Goal: Task Accomplishment & Management: Manage account settings

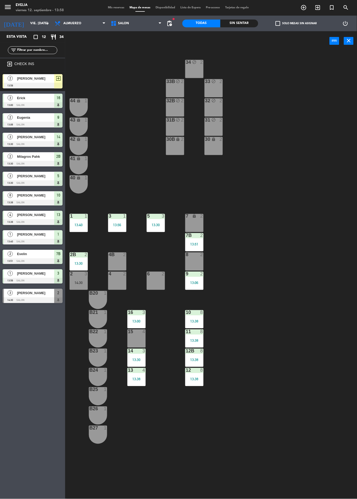
click at [276, 255] on div "34 block 2 33B block 2 33 block 2 44 lock 1 32B block 2 32 block 2 43 lock 1 31…" at bounding box center [213, 275] width 288 height 448
click at [109, 256] on div "4B" at bounding box center [109, 255] width 0 height 5
click at [32, 82] on div "[PERSON_NAME]" at bounding box center [35, 78] width 38 height 9
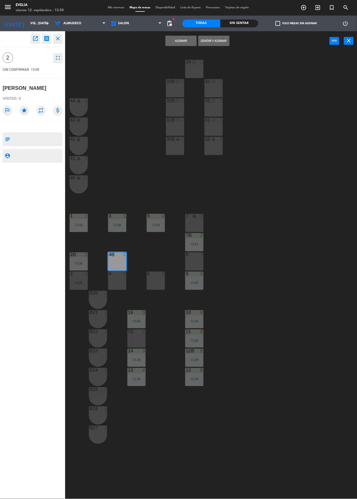
click at [213, 40] on button "Sentar y Asignar" at bounding box center [213, 41] width 31 height 10
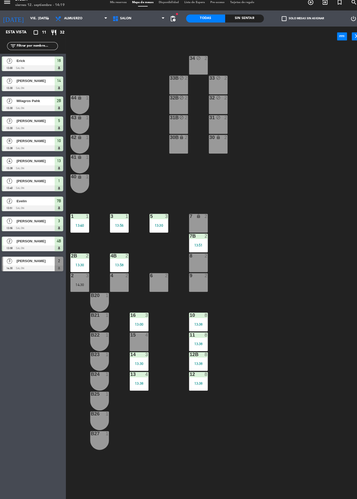
click at [74, 224] on div "13:40" at bounding box center [79, 225] width 18 height 4
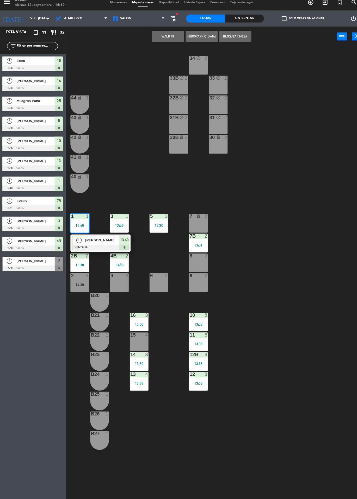
click at [98, 244] on div at bounding box center [99, 247] width 56 height 6
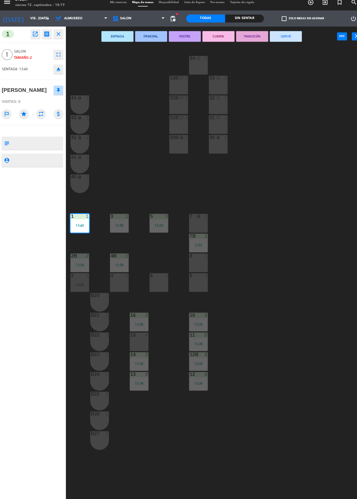
click at [288, 44] on button "SERVIR" at bounding box center [279, 41] width 31 height 10
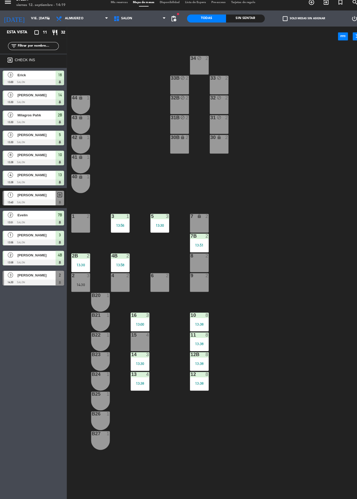
click at [85, 222] on div "1 2" at bounding box center [79, 223] width 18 height 18
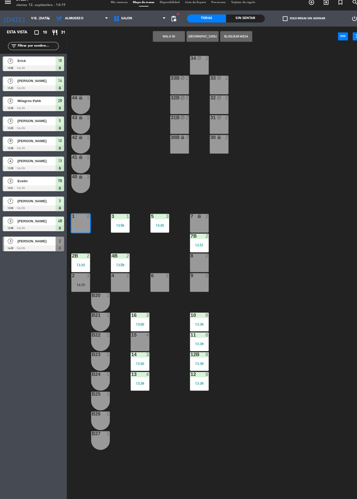
click at [165, 44] on button "WALK IN" at bounding box center [164, 41] width 31 height 10
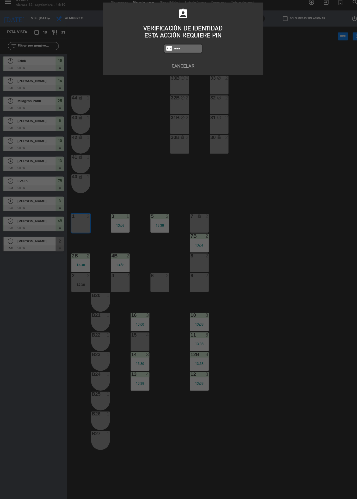
type input "9102"
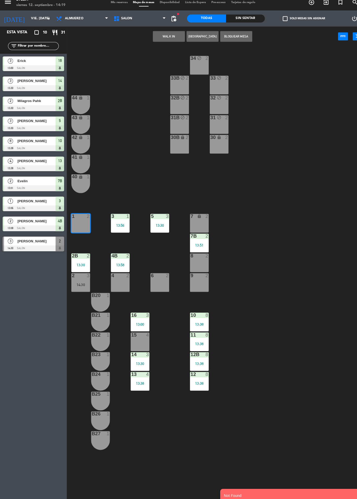
click at [165, 44] on button "WALK IN" at bounding box center [164, 41] width 31 height 10
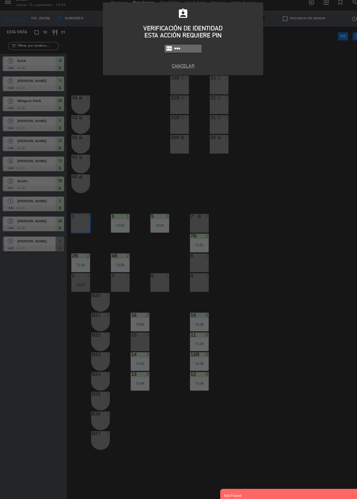
type input "9201"
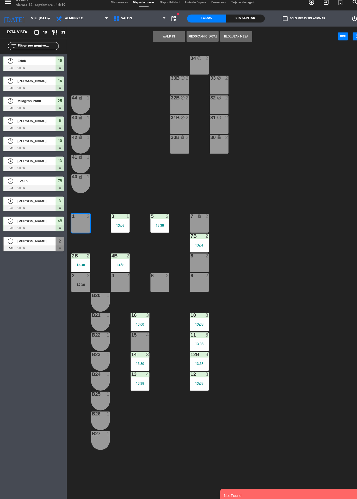
click at [162, 42] on button "WALK IN" at bounding box center [164, 41] width 31 height 10
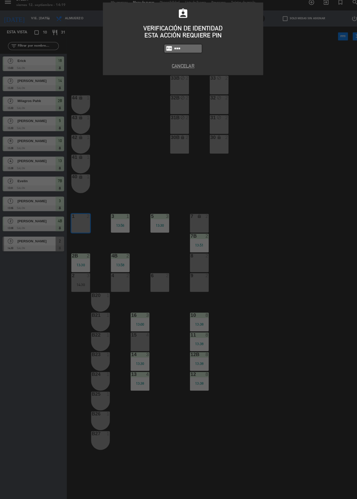
type input "9101"
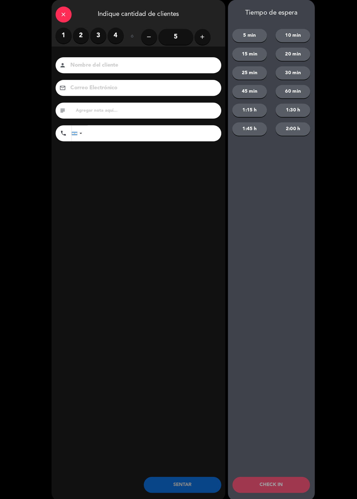
click at [80, 39] on label "2" at bounding box center [79, 40] width 16 height 16
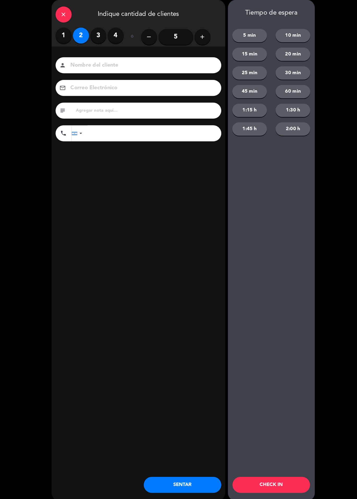
click at [98, 56] on div "Nombre del cliente person Correo Electrónico email subject phone [GEOGRAPHIC_DA…" at bounding box center [134, 111] width 169 height 120
click at [105, 71] on input at bounding box center [138, 69] width 141 height 9
click at [88, 73] on input at bounding box center [138, 69] width 141 height 9
type input "Lourdes"
click at [151, 201] on div "close Indique cantidad de clientes 1 2 3 4 ó remove 5 add Nombre del cliente pe…" at bounding box center [134, 249] width 169 height 489
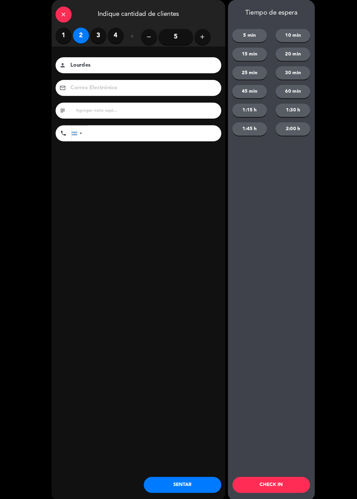
click at [267, 483] on button "CHECK IN" at bounding box center [263, 478] width 75 height 16
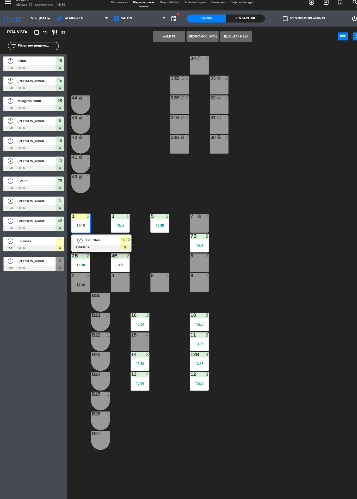
click at [101, 245] on div at bounding box center [99, 247] width 56 height 6
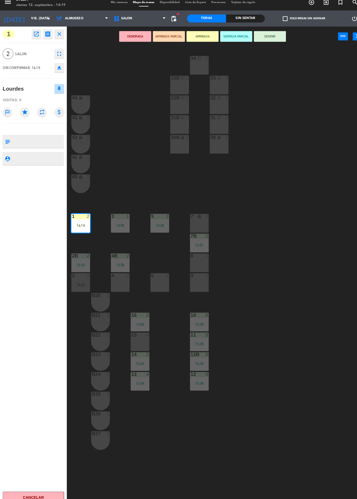
click at [272, 38] on button "SENTAR" at bounding box center [262, 41] width 31 height 10
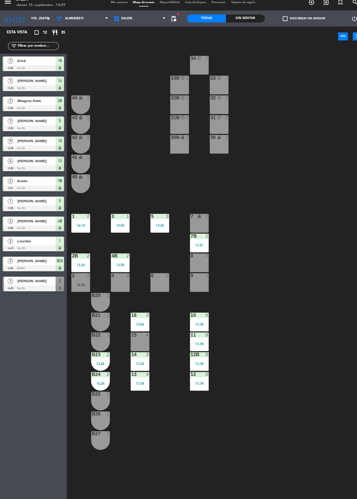
click at [48, 284] on div at bounding box center [33, 287] width 60 height 6
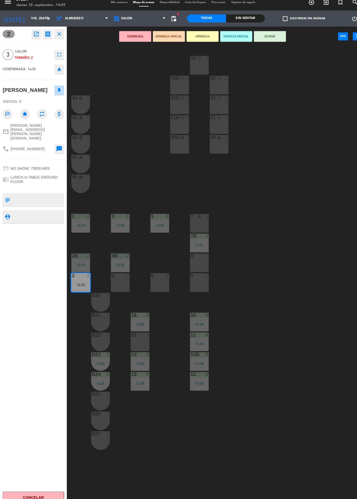
click at [291, 196] on div "34 block 2 33B block 2 33 block 2 44 lock 1 32B block 2 32 block 2 43 lock 1 31…" at bounding box center [213, 275] width 288 height 448
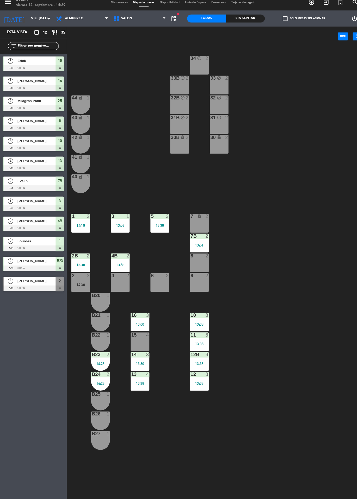
click at [78, 281] on div "14:30" at bounding box center [79, 283] width 18 height 4
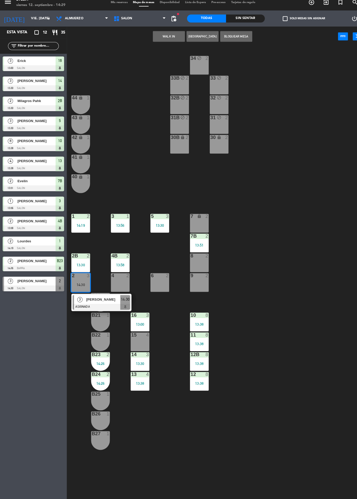
click at [133, 338] on div "15 4" at bounding box center [136, 339] width 18 height 18
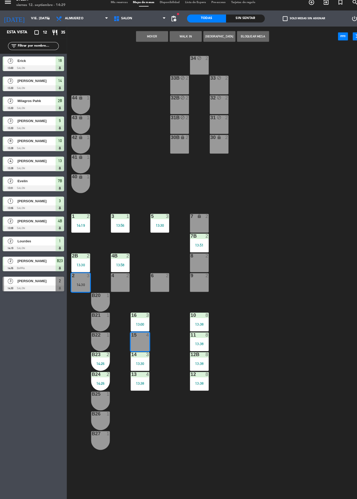
click at [148, 39] on button "Mover" at bounding box center [148, 41] width 31 height 10
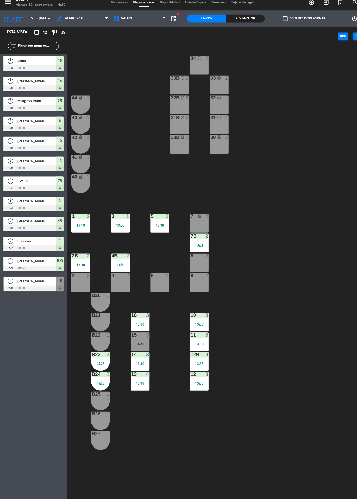
click at [132, 341] on div "14:30" at bounding box center [136, 341] width 18 height 4
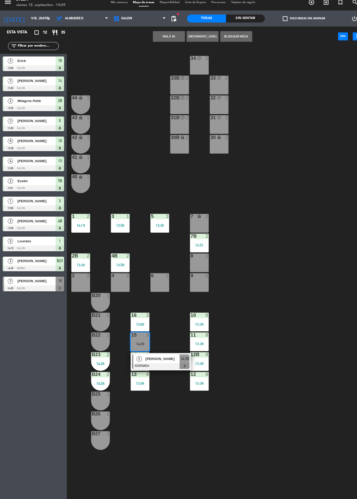
click at [162, 362] on div at bounding box center [157, 363] width 56 height 6
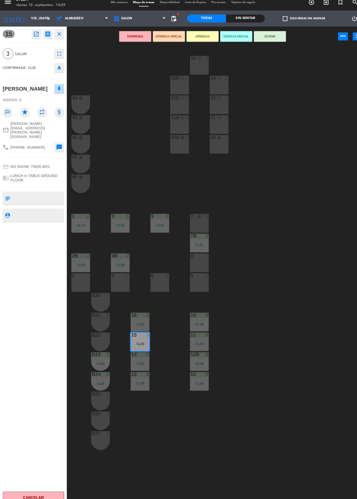
click at [272, 44] on button "SENTAR" at bounding box center [262, 41] width 31 height 10
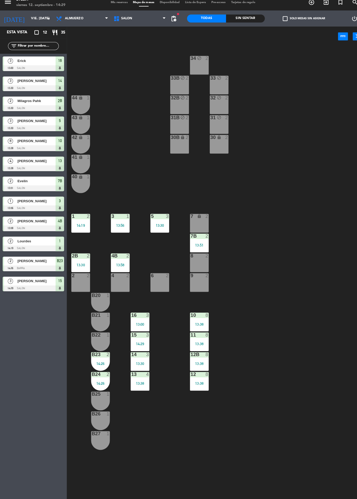
click at [308, 255] on div "34 block 2 33B block 2 33 block 2 44 lock 1 32B block 2 32 block 2 43 lock 1 31…" at bounding box center [213, 275] width 288 height 448
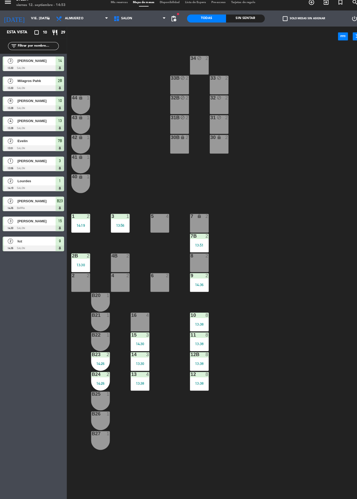
click at [112, 222] on div "3 1 13:56" at bounding box center [117, 223] width 18 height 18
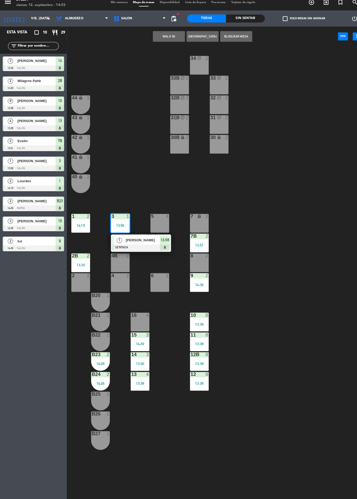
click at [137, 245] on div at bounding box center [137, 247] width 56 height 6
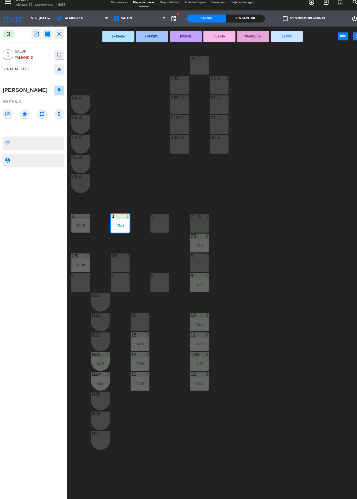
click at [283, 45] on button "SERVIR" at bounding box center [279, 41] width 31 height 10
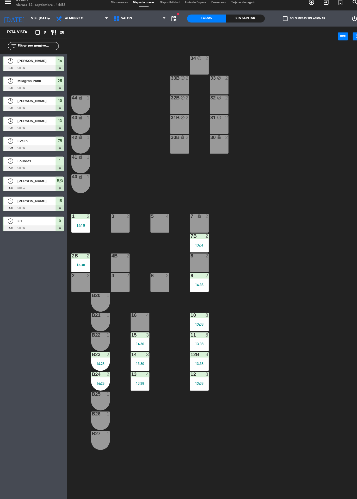
click at [139, 385] on div "13 4 13:38" at bounding box center [136, 377] width 18 height 18
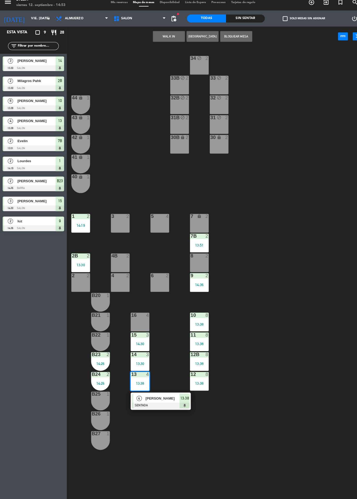
click at [158, 391] on span "[PERSON_NAME]" at bounding box center [158, 393] width 33 height 5
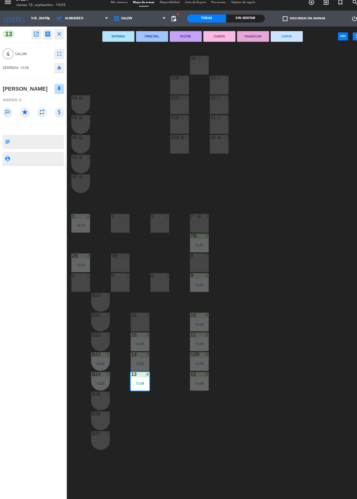
click at [292, 42] on button "SERVIR" at bounding box center [279, 41] width 31 height 10
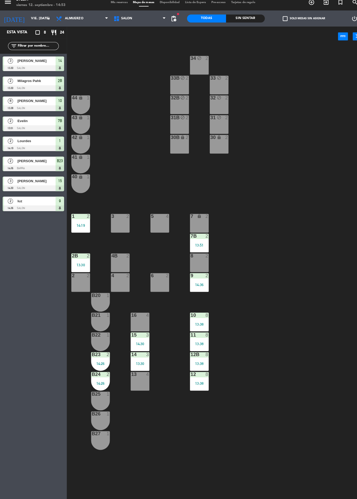
click at [195, 235] on div at bounding box center [194, 235] width 9 height 5
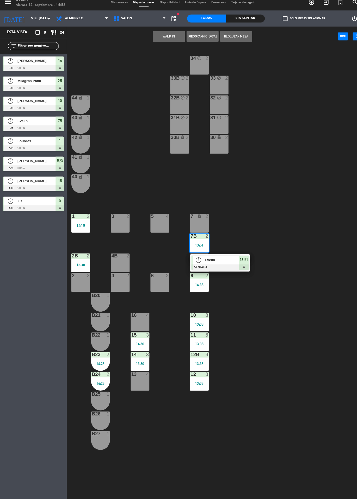
click at [238, 263] on div at bounding box center [214, 266] width 56 height 6
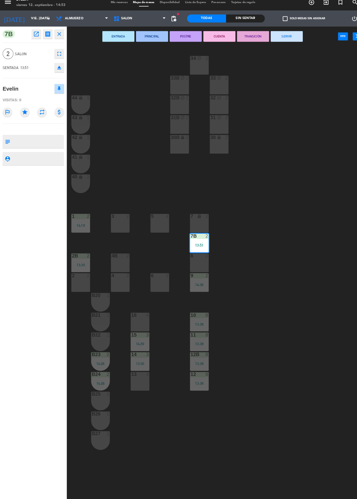
click at [287, 45] on button "SERVIR" at bounding box center [279, 41] width 31 height 10
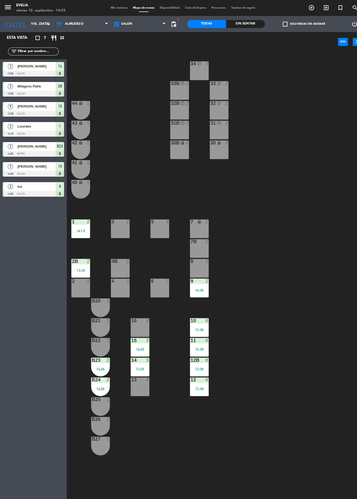
click at [111, 8] on span "Mis reservas" at bounding box center [116, 7] width 22 height 3
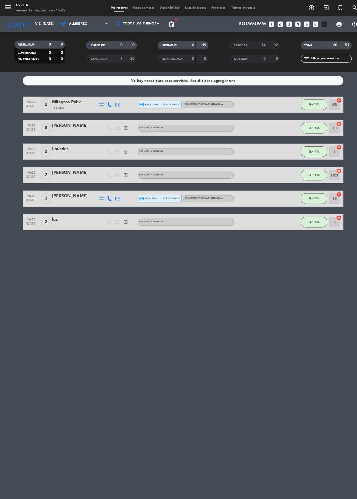
click at [342, 92] on div "No hay notas para este servicio. Haz clic para agregar una 13:30 [DATE] 2 [PERS…" at bounding box center [178, 284] width 357 height 429
click at [32, 23] on input "vie. [DATE]" at bounding box center [54, 23] width 44 height 9
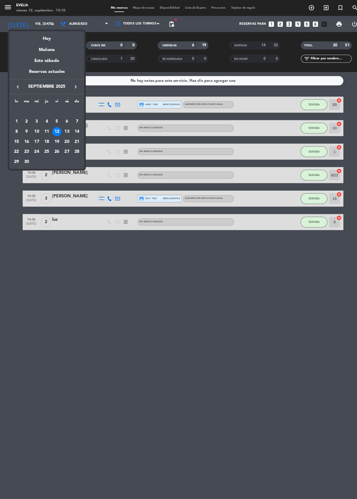
click at [71, 22] on div at bounding box center [178, 249] width 357 height 499
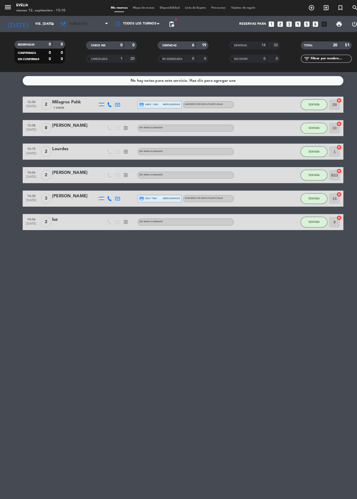
click at [82, 22] on span "Almuerzo" at bounding box center [76, 24] width 18 height 4
click at [77, 62] on div "menu [PERSON_NAME] 12. septiembre - 15:10 Mis reservas Mapa de mesas Disponibil…" at bounding box center [178, 35] width 357 height 70
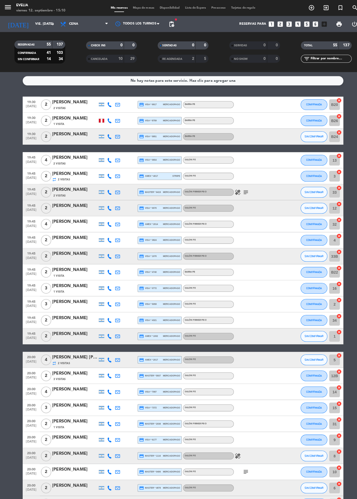
click at [348, 10] on icon "search" at bounding box center [346, 7] width 6 height 6
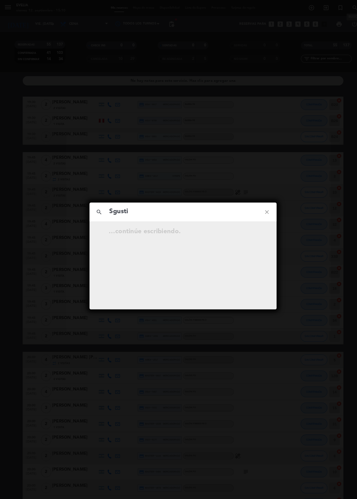
type input "Sgustin"
click at [208, 251] on div "search [PERSON_NAME] close No hay resultados para "[PERSON_NAME]"" at bounding box center [178, 250] width 182 height 104
click at [187, 210] on input "[PERSON_NAME]" at bounding box center [178, 206] width 145 height 11
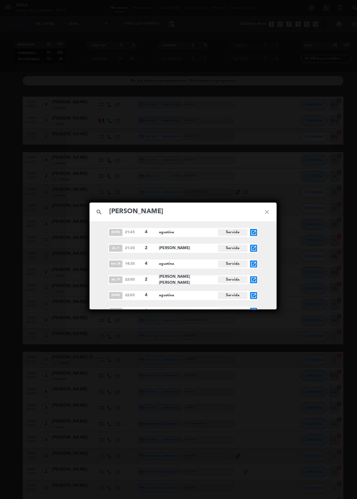
scroll to position [6, 0]
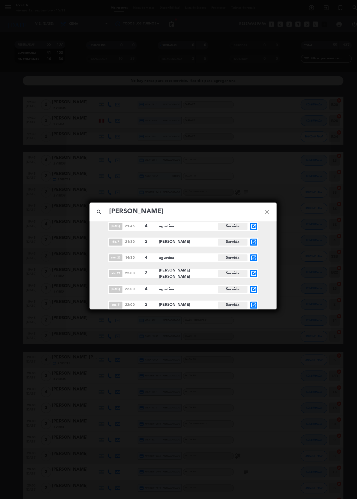
type input "[PERSON_NAME]"
click at [321, 254] on div "search [PERSON_NAME] close [DATE] 21:45 4 [PERSON_NAME] open_in_new dic. 7 21:3…" at bounding box center [178, 249] width 357 height 499
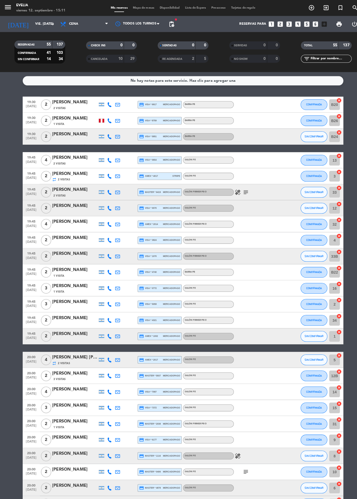
click at [345, 9] on icon "search" at bounding box center [346, 7] width 6 height 6
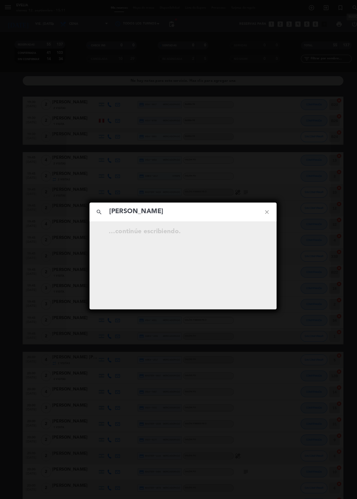
type input "[PERSON_NAME]"
click at [254, 210] on icon "close" at bounding box center [260, 206] width 19 height 19
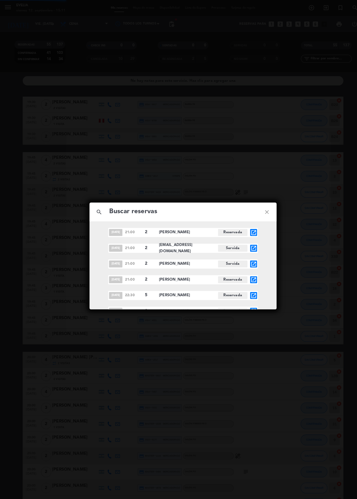
click at [315, 114] on div "search close [DATE] 21:00 2 [PERSON_NAME][GEOGRAPHIC_DATA] open_in_new [DATE] 2…" at bounding box center [178, 249] width 357 height 499
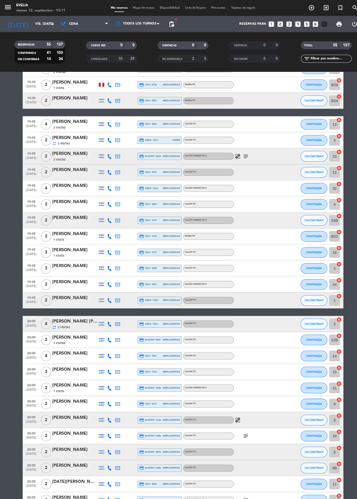
scroll to position [0, 0]
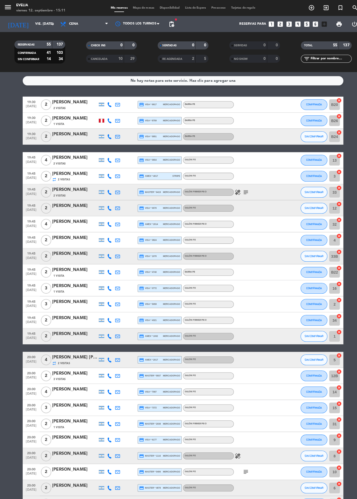
click at [73, 153] on div "[PERSON_NAME]" at bounding box center [73, 153] width 44 height 7
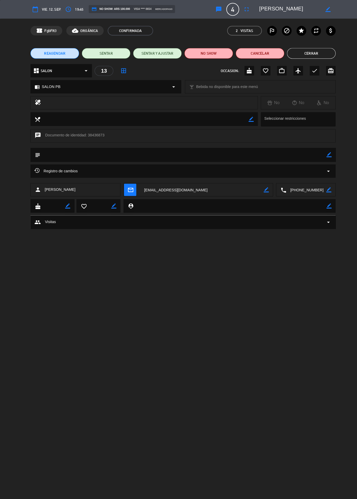
click at [306, 53] on button "Cerrar" at bounding box center [303, 52] width 47 height 10
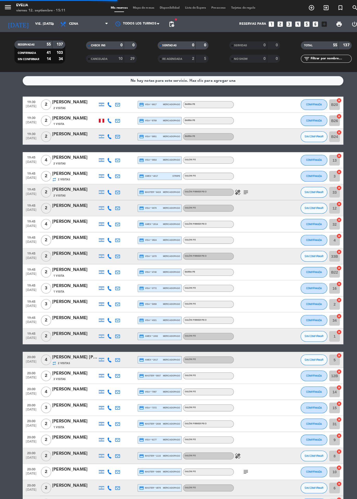
click at [137, 7] on span "Mapa de mesas" at bounding box center [140, 7] width 26 height 3
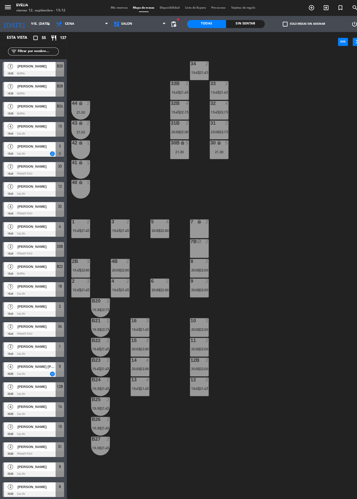
click at [137, 379] on span "|" at bounding box center [136, 379] width 1 height 4
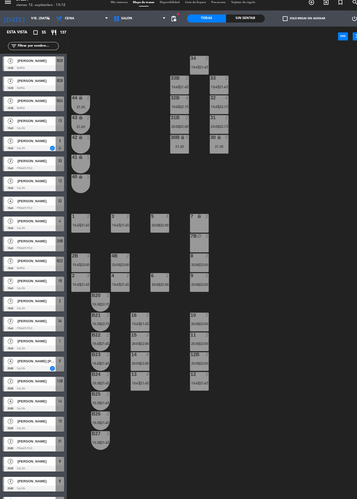
click at [198, 331] on div at bounding box center [194, 332] width 9 height 5
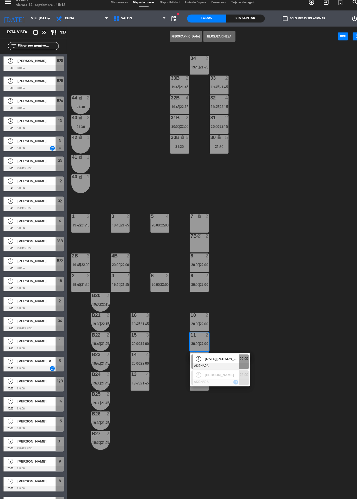
click at [211, 376] on div at bounding box center [214, 378] width 56 height 6
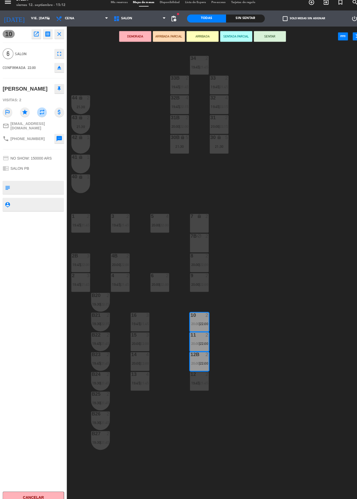
click at [226, 373] on div "34 2 19:45 | 21:45 33B 2 19:45 | 21:45 33 2 19:45 | 21:45 44 lock 2 21:30 32B 4…" at bounding box center [213, 275] width 288 height 448
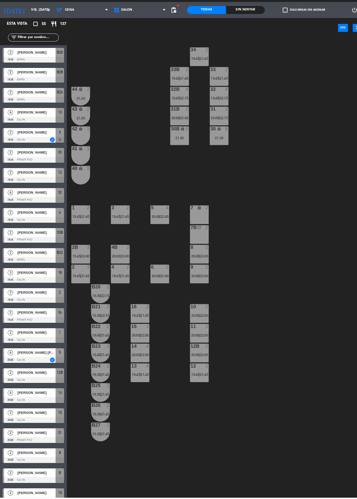
scroll to position [202, 0]
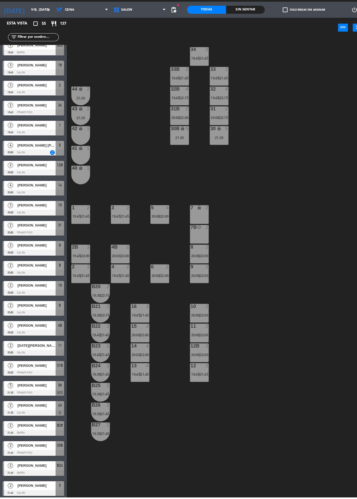
click at [253, 348] on div "34 2 19:45 | 21:45 33B 2 19:45 | 21:45 33 2 19:45 | 21:45 44 lock 2 21:30 32B 4…" at bounding box center [213, 275] width 288 height 448
click at [220, 228] on div "34 2 19:45 | 21:45 33B 2 19:45 | 21:45 33 2 19:45 | 21:45 44 lock 2 21:30 32B 4…" at bounding box center [213, 275] width 288 height 448
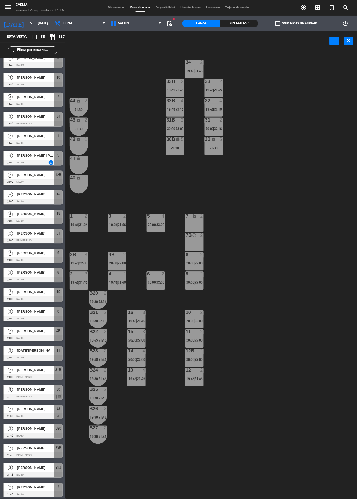
click at [177, 147] on div "21:30" at bounding box center [175, 148] width 18 height 4
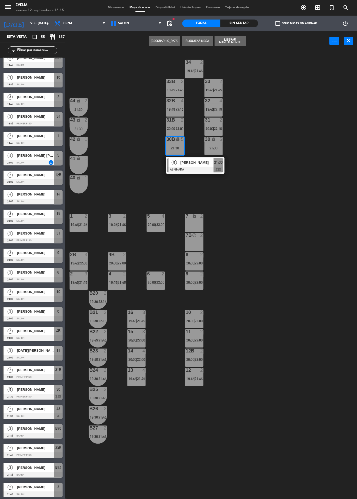
click at [217, 143] on div "30 lock 5 21:30" at bounding box center [213, 146] width 18 height 18
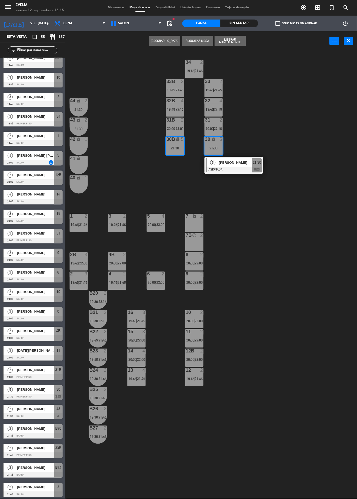
click at [264, 268] on div "34 2 19:45 | 21:45 33B 2 19:45 | 21:45 33 2 19:45 | 21:45 44 lock 2 21:30 32B 4…" at bounding box center [213, 275] width 288 height 448
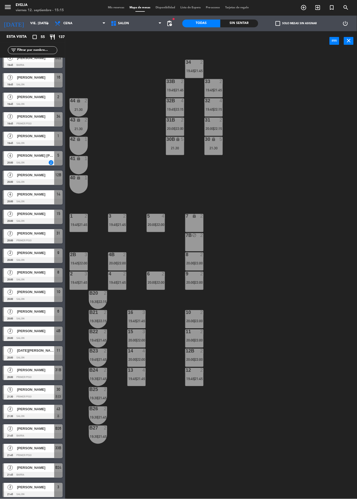
click at [137, 372] on div at bounding box center [136, 370] width 9 height 5
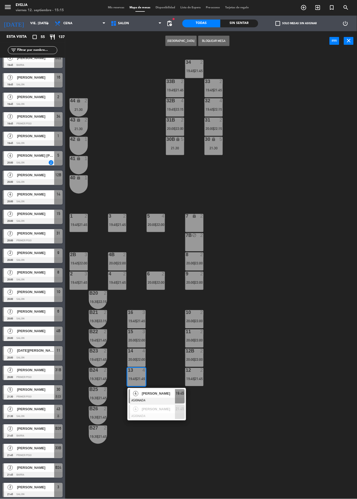
click at [154, 392] on span "[PERSON_NAME]" at bounding box center [158, 393] width 33 height 5
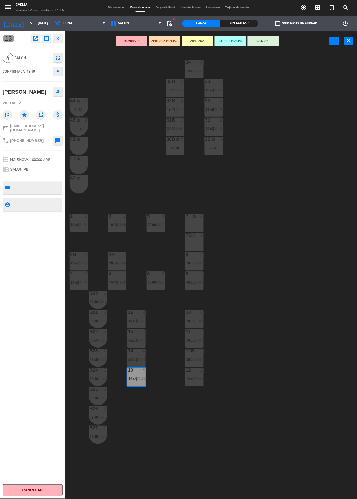
click at [172, 148] on div "21:30" at bounding box center [175, 148] width 18 height 4
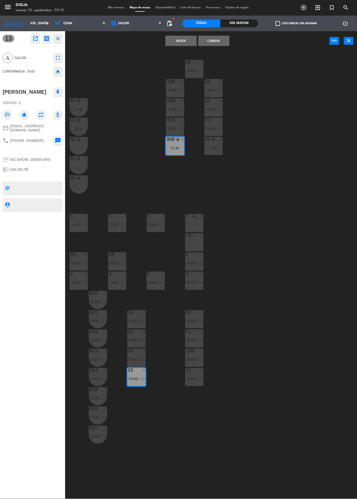
click at [217, 148] on div "21:30" at bounding box center [213, 148] width 18 height 4
click at [215, 147] on div "21:30" at bounding box center [213, 148] width 18 height 4
click at [216, 147] on div "21:30" at bounding box center [213, 148] width 18 height 4
click at [217, 148] on div "21:30" at bounding box center [213, 148] width 18 height 4
click at [213, 148] on div "21:30" at bounding box center [213, 148] width 18 height 4
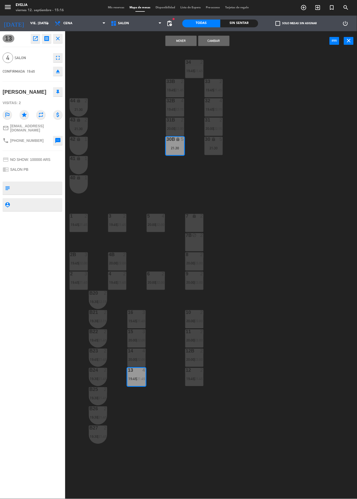
click at [145, 417] on div "34 2 19:45 | 21:45 33B 2 19:45 | 21:45 33 2 19:45 | 21:45 44 lock 2 21:30 32B 4…" at bounding box center [213, 275] width 288 height 448
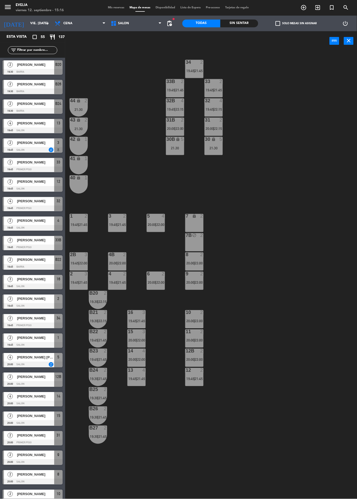
click at [137, 377] on span "21:45" at bounding box center [141, 379] width 8 height 4
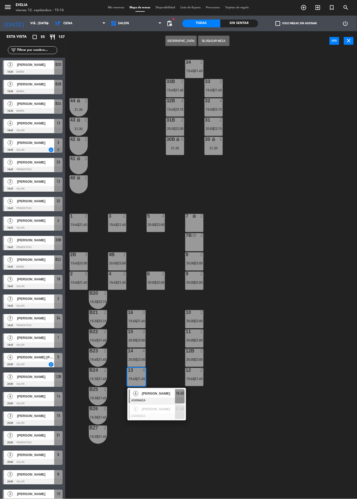
click at [152, 397] on div "[PERSON_NAME]" at bounding box center [158, 393] width 34 height 9
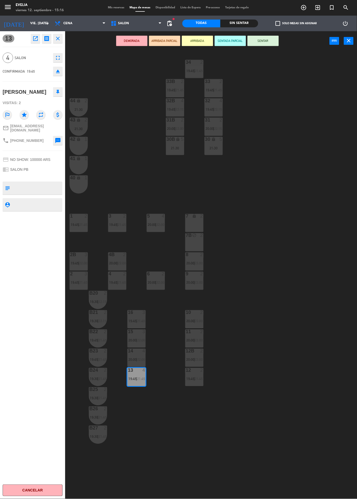
click at [172, 144] on div "30B lock 5 21:30" at bounding box center [175, 146] width 18 height 18
click at [216, 143] on div "30 lock 5 21:30" at bounding box center [213, 146] width 18 height 18
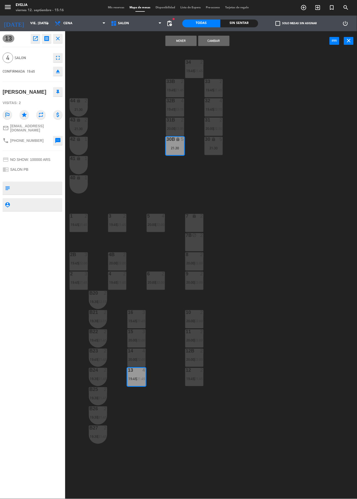
click at [214, 147] on div "21:30" at bounding box center [213, 148] width 18 height 4
click at [211, 147] on div "21:30" at bounding box center [213, 148] width 18 height 4
click at [279, 172] on div "34 2 19:45 | 21:45 33B 2 19:45 | 21:45 33 2 19:45 | 21:45 44 lock 2 21:30 32B 4…" at bounding box center [213, 275] width 288 height 448
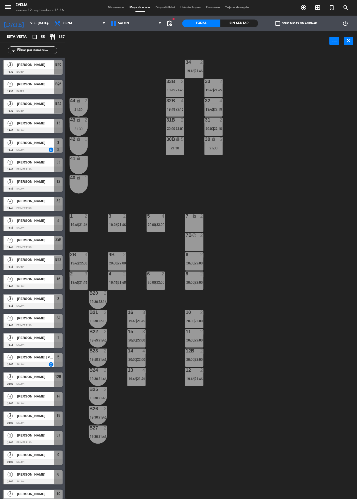
click at [209, 149] on div "21:30" at bounding box center [213, 148] width 18 height 4
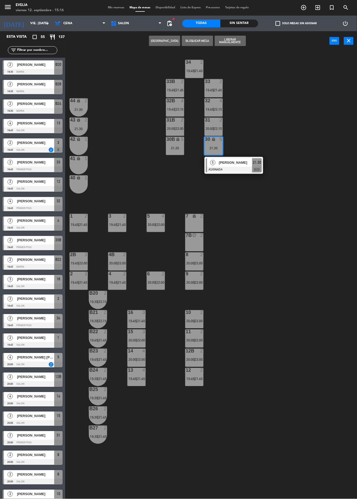
click at [173, 148] on div "21:30" at bounding box center [175, 148] width 18 height 4
click at [135, 375] on div "13 4 19:45 | 21:45" at bounding box center [136, 377] width 18 height 18
click at [141, 379] on span "21:45" at bounding box center [141, 379] width 8 height 4
click at [138, 379] on span "21:45" at bounding box center [141, 379] width 8 height 4
click at [136, 380] on span "19:45" at bounding box center [132, 379] width 8 height 4
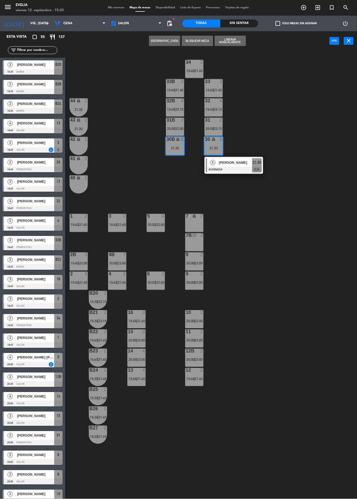
click at [143, 383] on div "13 4 19:45 | 21:45" at bounding box center [136, 377] width 18 height 18
click at [137, 379] on span "|" at bounding box center [136, 379] width 1 height 4
click at [134, 377] on span "19:45" at bounding box center [132, 379] width 8 height 4
click at [281, 338] on div "34 2 19:45 | 21:45 33B 2 19:45 | 21:45 33 2 19:45 | 21:45 44 lock 2 21:30 32B 4…" at bounding box center [213, 275] width 288 height 448
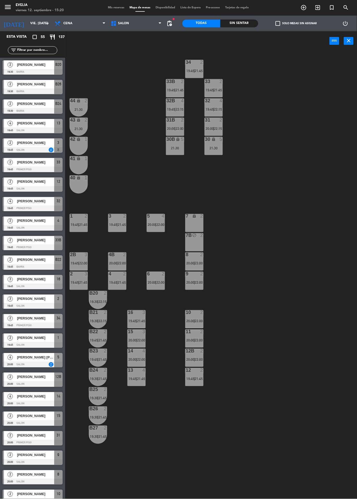
click at [136, 379] on span "19:45" at bounding box center [132, 379] width 8 height 4
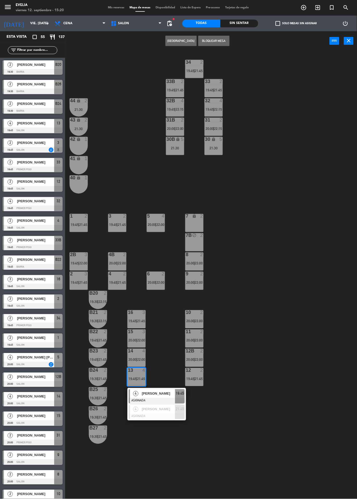
click at [159, 396] on span "[PERSON_NAME]" at bounding box center [158, 393] width 33 height 5
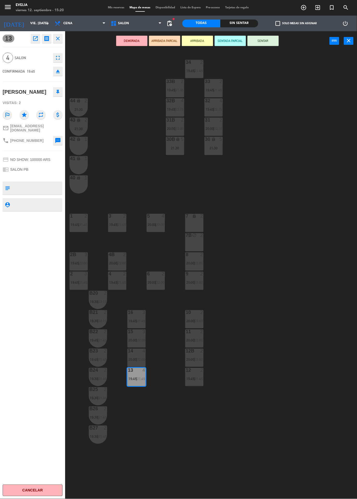
click at [210, 144] on div "30 lock 5 21:30" at bounding box center [213, 146] width 18 height 18
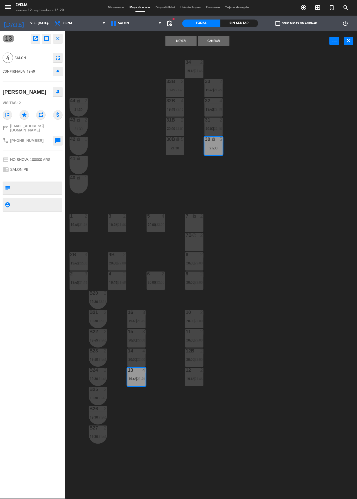
click at [178, 144] on div "30B lock 5 21:30" at bounding box center [175, 146] width 18 height 18
click at [174, 147] on div "21:30" at bounding box center [175, 148] width 18 height 4
click at [174, 145] on div "30B lock 5 21:30" at bounding box center [175, 146] width 18 height 18
click at [2, 74] on div "13 open_in_new receipt 7:45 PM vie., [DATE] 4 personas [PERSON_NAME] 13 EXPERIE…" at bounding box center [32, 265] width 65 height 468
click at [180, 40] on button "Mover" at bounding box center [180, 41] width 31 height 10
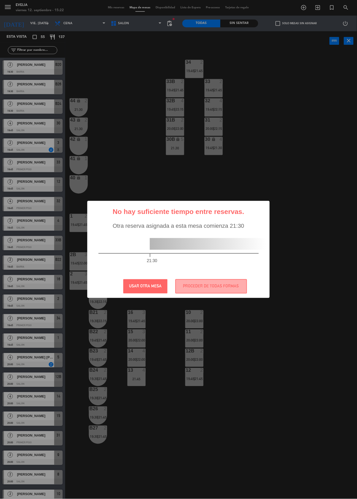
click at [151, 294] on button "USAR OTRA MESA" at bounding box center [145, 286] width 44 height 14
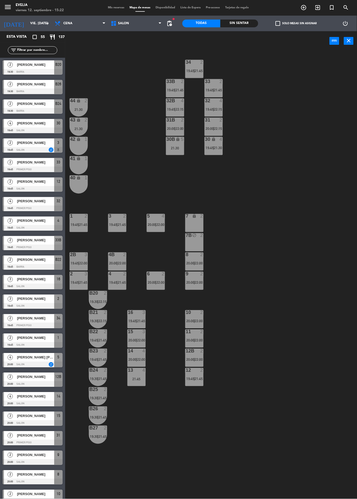
click at [219, 147] on span "21:30" at bounding box center [218, 148] width 8 height 4
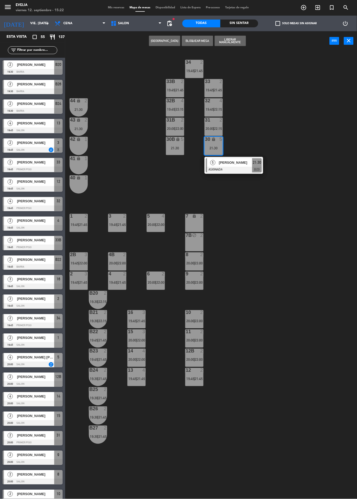
click at [132, 370] on div at bounding box center [136, 370] width 9 height 5
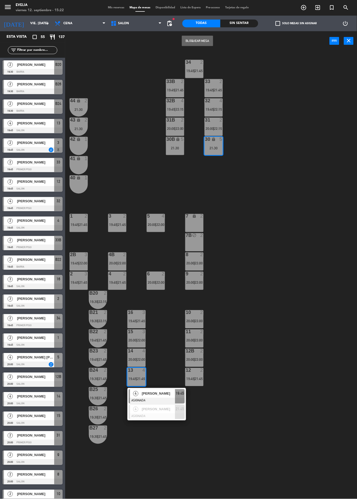
click at [161, 410] on span "[PERSON_NAME]" at bounding box center [158, 409] width 33 height 5
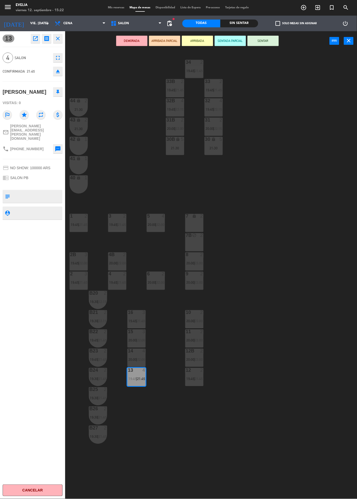
click at [136, 377] on span "19:45" at bounding box center [132, 379] width 8 height 4
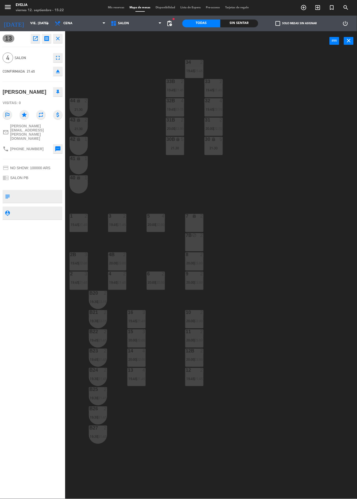
click at [261, 410] on div "34 2 19:45 | 21:45 33B 2 19:45 | 21:45 33 2 19:45 | 21:45 44 lock 2 21:30 32B 4…" at bounding box center [213, 275] width 288 height 448
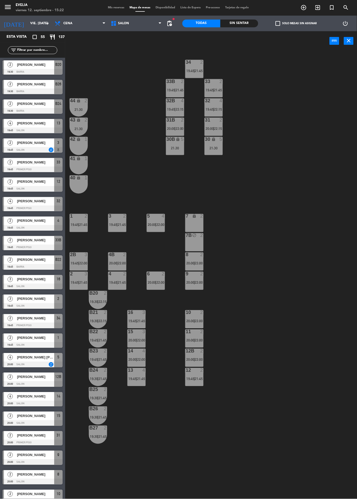
click at [138, 375] on div "13 4 19:45 | 21:45" at bounding box center [136, 377] width 18 height 18
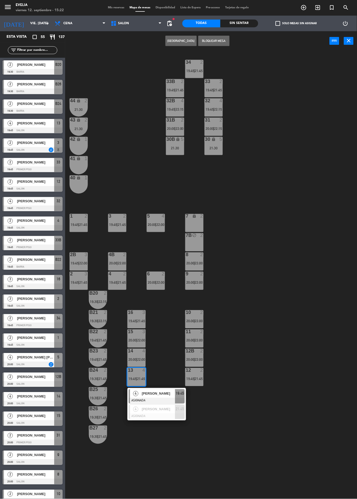
click at [160, 394] on span "[PERSON_NAME]" at bounding box center [158, 393] width 33 height 5
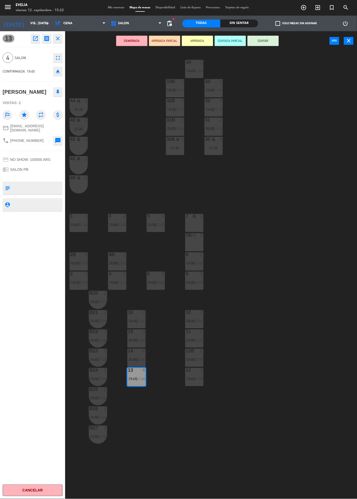
click at [216, 148] on div "21:30" at bounding box center [213, 148] width 18 height 4
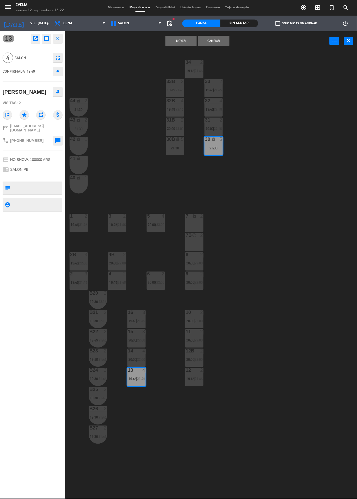
click at [180, 40] on button "Mover" at bounding box center [180, 41] width 31 height 10
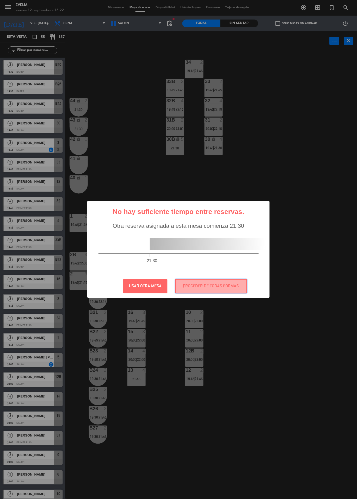
click at [225, 294] on button "PROCEDER DE TODAS FORMAS" at bounding box center [211, 286] width 72 height 14
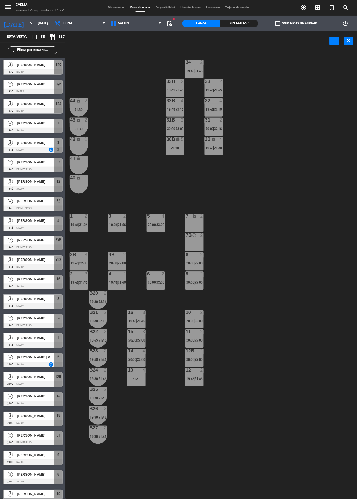
click at [218, 148] on span "21:30" at bounding box center [218, 148] width 8 height 4
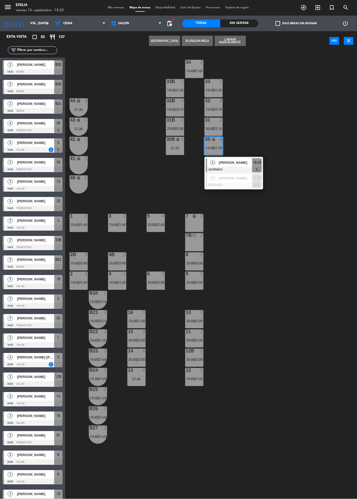
click at [232, 181] on span "[PERSON_NAME]" at bounding box center [235, 177] width 33 height 5
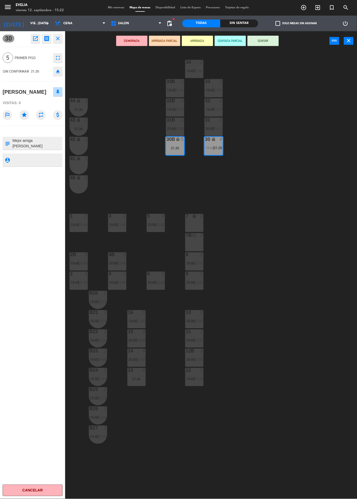
click at [59, 72] on icon "eject" at bounding box center [58, 71] width 6 height 6
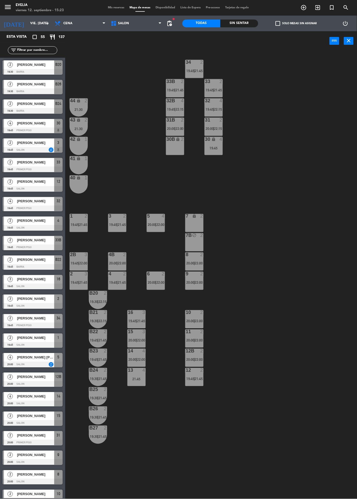
click at [107, 6] on span "Mis reservas" at bounding box center [116, 7] width 22 height 3
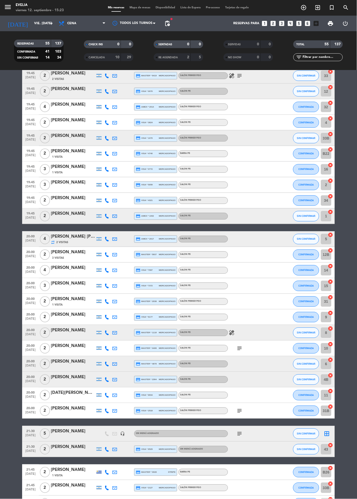
scroll to position [51, 0]
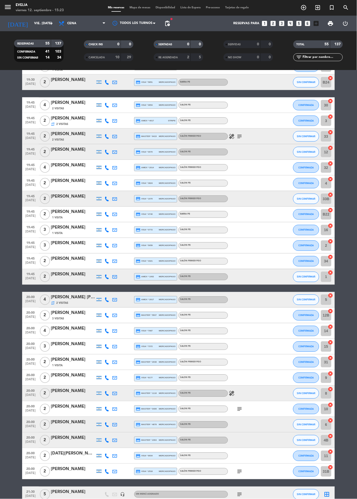
click at [132, 7] on span "Mapa de mesas" at bounding box center [140, 7] width 26 height 3
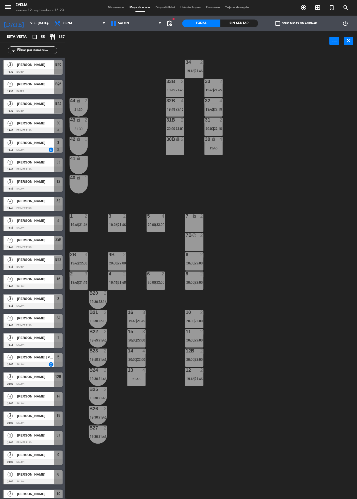
click at [79, 126] on div "43 lock 2 21:30" at bounding box center [79, 127] width 18 height 18
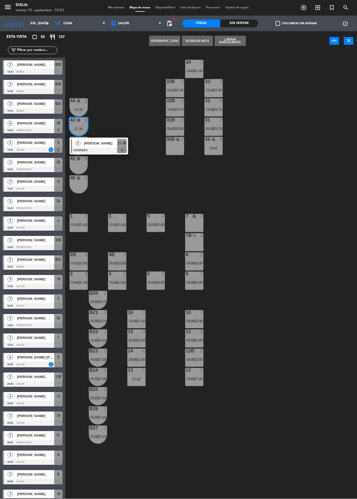
click at [207, 149] on div "19:45" at bounding box center [213, 148] width 18 height 4
click at [179, 151] on div "30B lock 2" at bounding box center [175, 146] width 18 height 18
click at [210, 147] on div "19:45" at bounding box center [213, 148] width 18 height 4
click at [77, 106] on div "44 lock 2 21:30" at bounding box center [79, 107] width 18 height 18
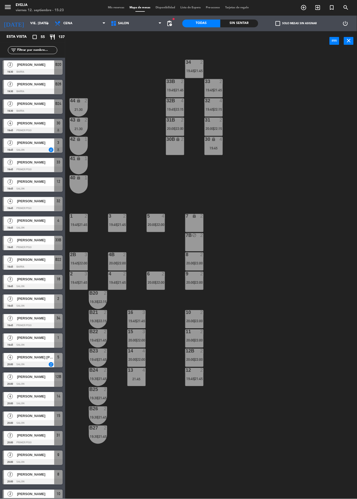
click at [175, 152] on div "30B lock 2" at bounding box center [175, 146] width 18 height 18
click at [83, 102] on div "2" at bounding box center [87, 100] width 9 height 5
click at [253, 181] on div "34 2 19:45 | 21:45 33B 2 19:45 | 21:45 33 2 19:45 | 21:45 44 lock 2 21:30 32B 4…" at bounding box center [213, 275] width 288 height 448
click at [76, 109] on div "21:30" at bounding box center [79, 110] width 18 height 4
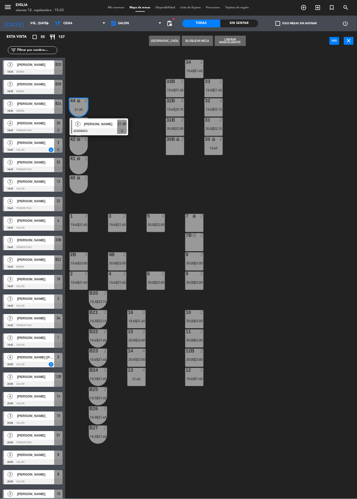
click at [176, 147] on div "30B lock 2" at bounding box center [175, 146] width 18 height 18
click at [160, 44] on button "Mover" at bounding box center [164, 41] width 31 height 10
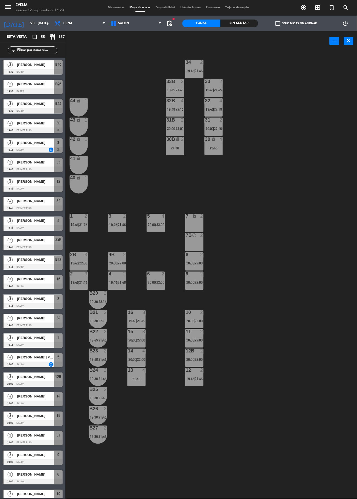
click at [178, 148] on div "21:30" at bounding box center [175, 148] width 18 height 4
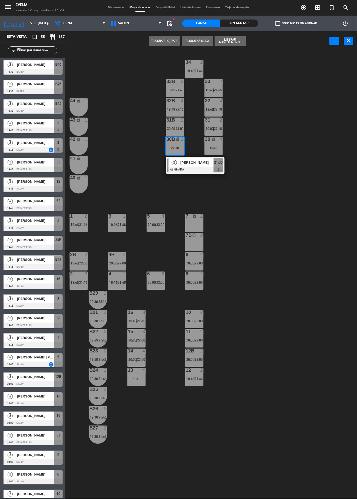
click at [267, 167] on div "34 2 19:45 | 21:45 33B 2 19:45 | 21:45 33 2 19:45 | 21:45 44 lock 1 32B 4 19:45…" at bounding box center [213, 275] width 288 height 448
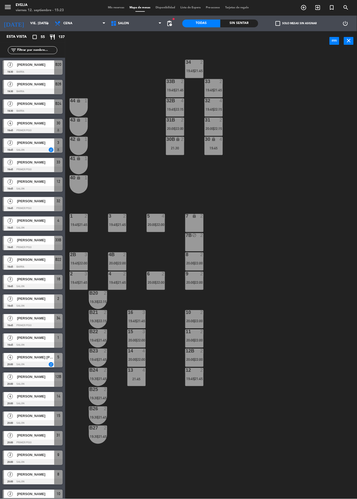
click at [213, 146] on div "19:45" at bounding box center [213, 148] width 18 height 4
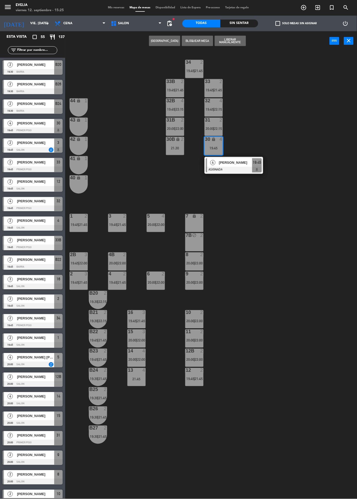
click at [286, 241] on div "34 2 19:45 | 21:45 33B 2 19:45 | 21:45 33 2 19:45 | 21:45 44 lock 1 32B 4 19:45…" at bounding box center [213, 275] width 288 height 448
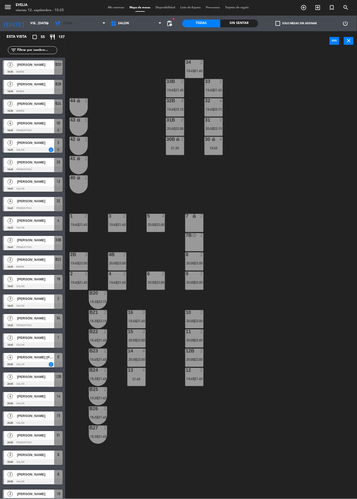
click at [88, 27] on span "Cena" at bounding box center [80, 23] width 56 height 11
click at [91, 37] on ng-component "menu [PERSON_NAME] 12. septiembre - 15:25 Mis reservas Mapa de mesas Disponibil…" at bounding box center [178, 249] width 357 height 499
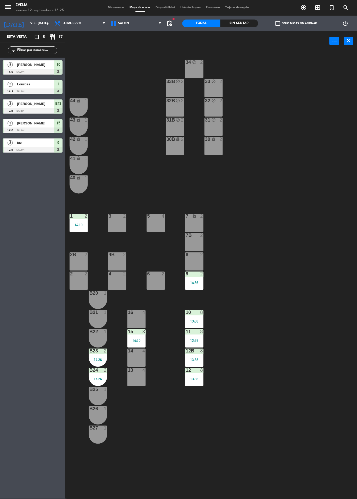
click at [90, 27] on span "Almuerzo" at bounding box center [80, 23] width 56 height 11
click at [98, 48] on ng-component "menu [PERSON_NAME] 12. septiembre - 15:25 Mis reservas Mapa de mesas Disponibil…" at bounding box center [178, 249] width 357 height 499
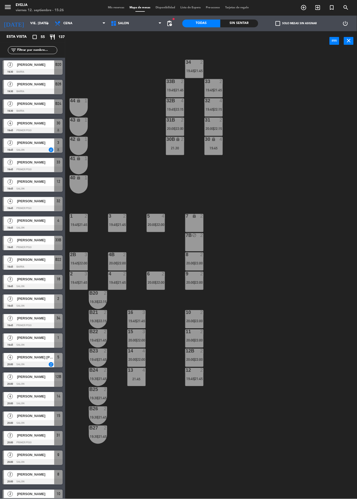
click at [217, 148] on div "19:45" at bounding box center [213, 148] width 18 height 4
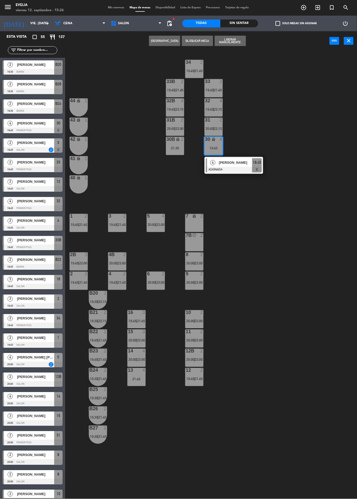
click at [235, 164] on span "[PERSON_NAME]" at bounding box center [235, 162] width 33 height 5
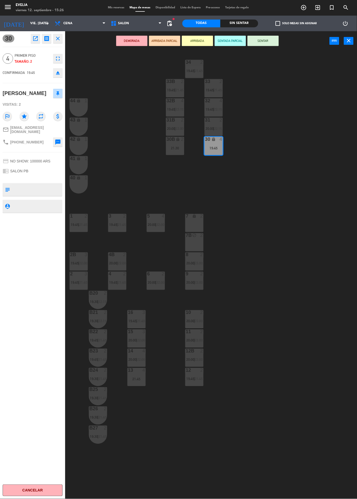
click at [58, 73] on icon "eject" at bounding box center [58, 73] width 6 height 6
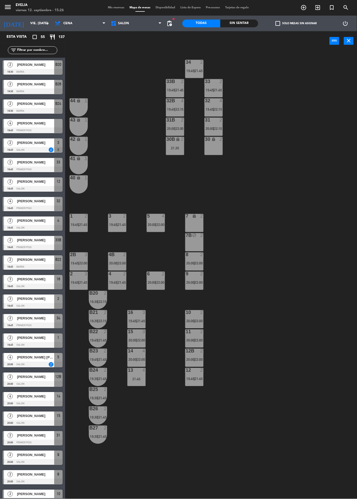
click at [178, 147] on div "21:30" at bounding box center [175, 148] width 18 height 4
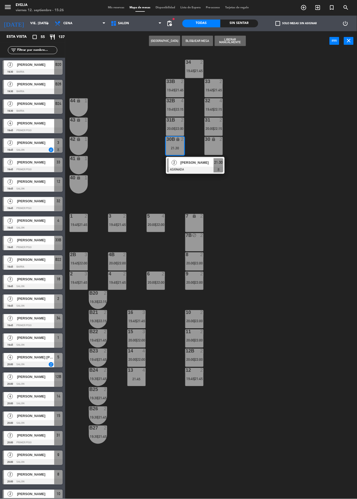
click at [260, 149] on div "34 2 19:45 | 21:45 33B 2 19:45 | 21:45 33 2 19:45 | 21:45 44 lock 1 32B 4 19:45…" at bounding box center [213, 275] width 288 height 448
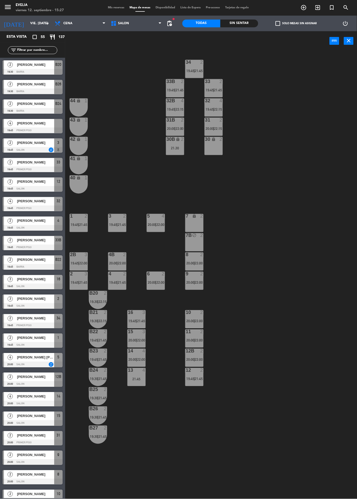
click at [214, 144] on div "30 lock 2" at bounding box center [213, 146] width 18 height 18
click at [177, 143] on div "30B lock 2 21:30" at bounding box center [175, 146] width 18 height 18
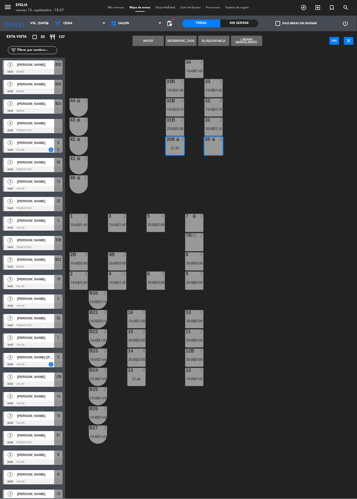
click at [31, 124] on span "[PERSON_NAME]" at bounding box center [35, 123] width 37 height 5
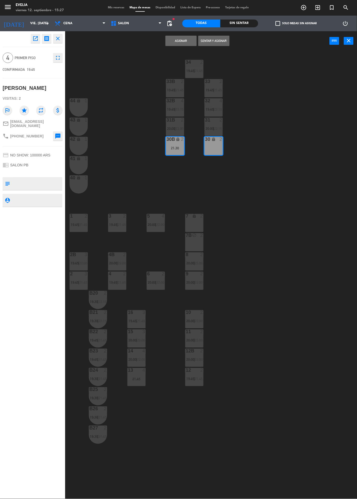
click at [177, 46] on button "Asignar" at bounding box center [180, 41] width 31 height 10
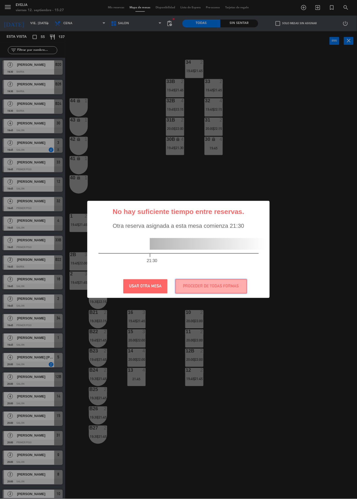
click at [212, 287] on button "PROCEDER DE TODAS FORMAS" at bounding box center [211, 286] width 72 height 14
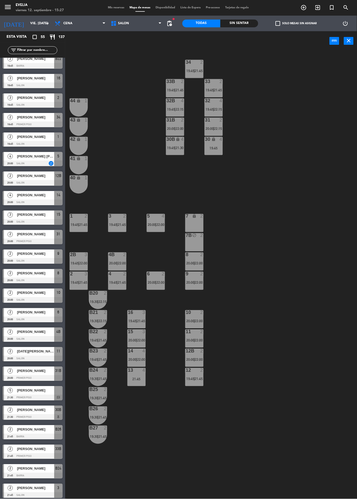
scroll to position [211, 0]
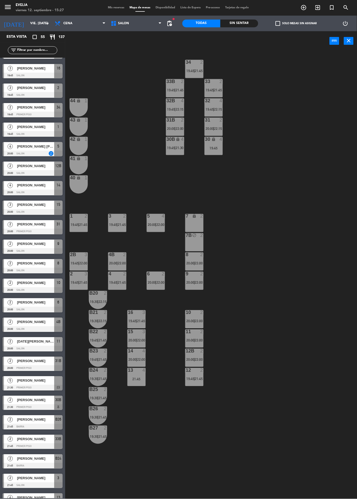
click at [179, 148] on span "21:30" at bounding box center [179, 148] width 8 height 4
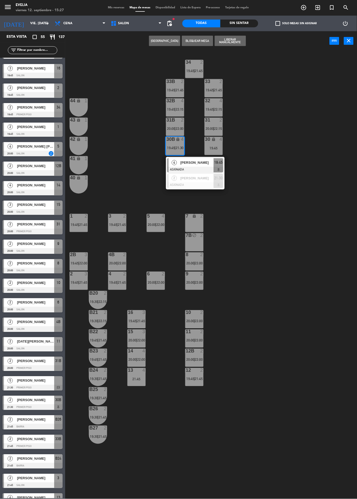
click at [205, 185] on div at bounding box center [195, 185] width 56 height 6
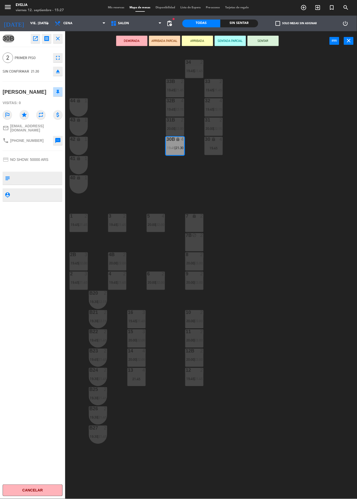
click at [79, 106] on div "44 lock 1" at bounding box center [79, 107] width 18 height 18
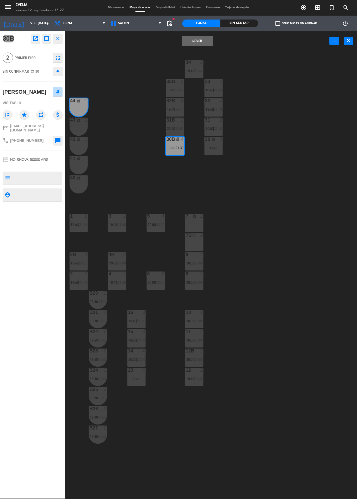
click at [199, 43] on button "Mover" at bounding box center [197, 41] width 31 height 10
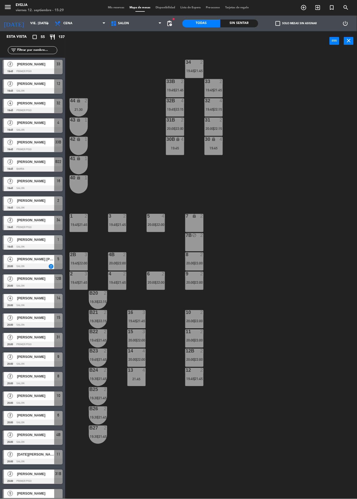
scroll to position [97, 0]
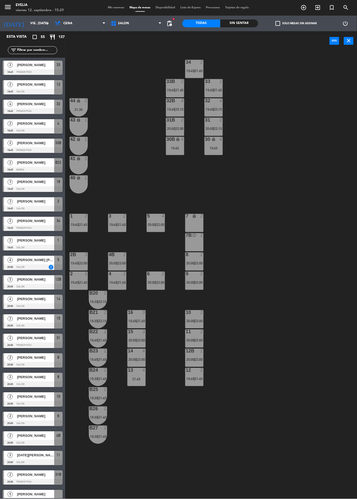
click at [214, 148] on div "19:45" at bounding box center [213, 148] width 18 height 4
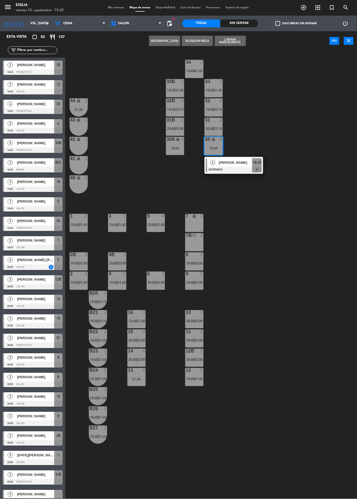
click at [234, 165] on span "[PERSON_NAME]" at bounding box center [235, 162] width 33 height 5
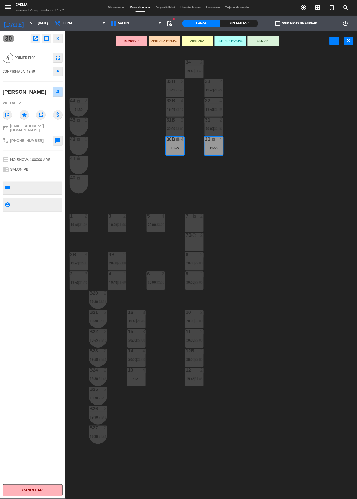
click at [35, 40] on icon "open_in_new" at bounding box center [35, 38] width 6 height 6
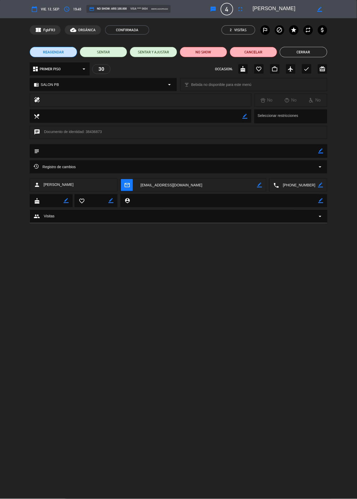
click at [314, 55] on button "Cerrar" at bounding box center [303, 52] width 47 height 10
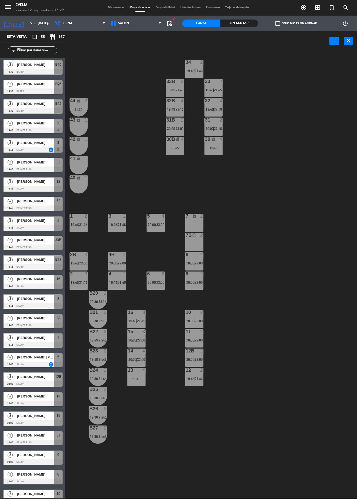
click at [178, 150] on div "30B lock 4 19:45" at bounding box center [175, 146] width 18 height 18
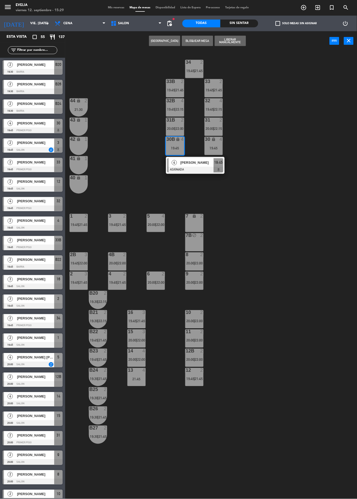
click at [192, 166] on div "[PERSON_NAME]" at bounding box center [197, 162] width 34 height 9
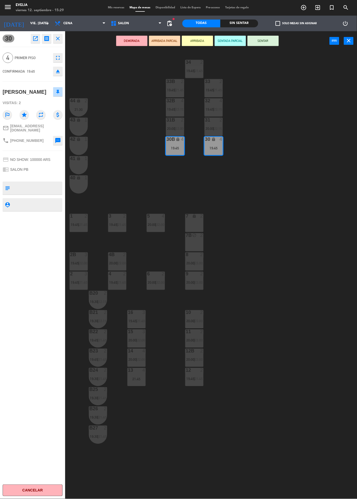
click at [56, 59] on icon "fullscreen" at bounding box center [58, 58] width 6 height 6
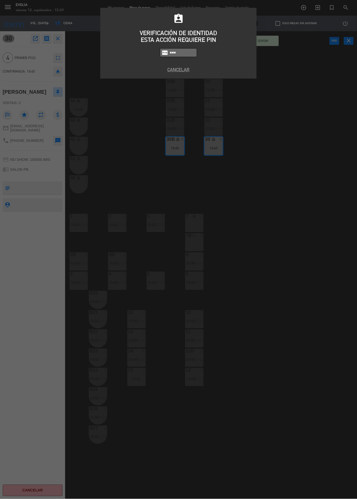
type input "9101"
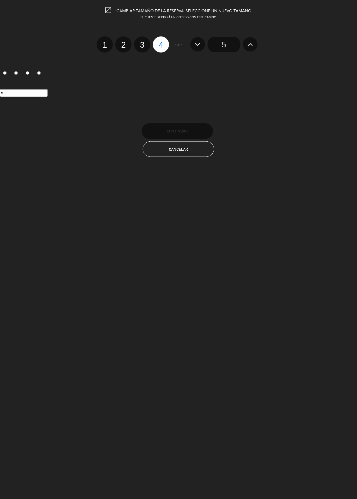
click at [251, 43] on icon at bounding box center [249, 44] width 5 height 8
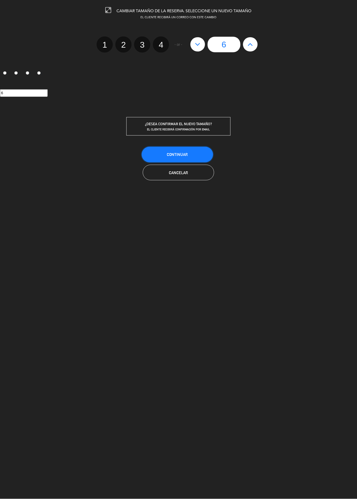
click at [195, 152] on button "Continuar" at bounding box center [177, 155] width 71 height 16
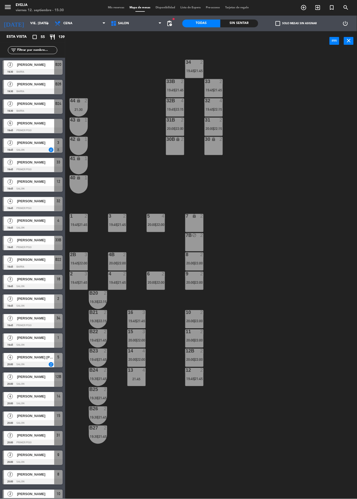
click at [72, 114] on div "44 lock 2 21:30" at bounding box center [79, 107] width 18 height 18
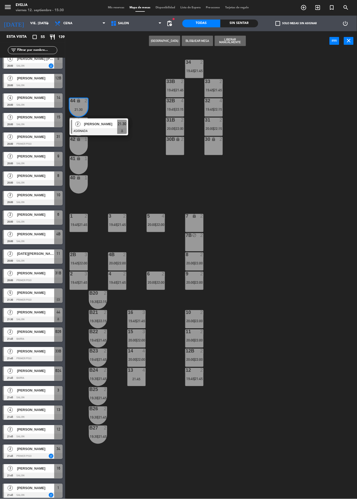
scroll to position [301, 0]
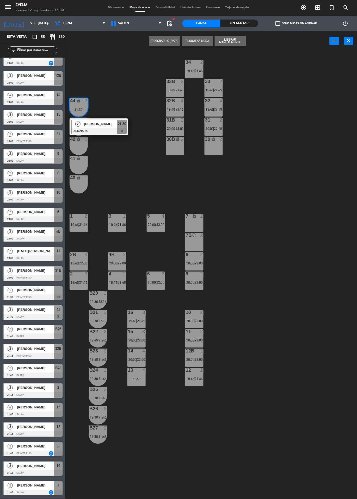
click at [42, 292] on span "[PERSON_NAME]" at bounding box center [35, 290] width 37 height 5
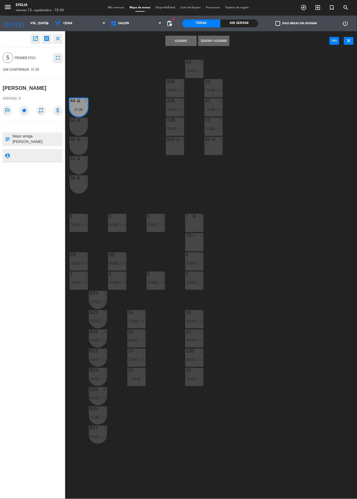
click at [302, 263] on div "34 2 19:45 | 21:45 33B 2 19:45 | 21:45 33 2 19:45 | 21:45 44 lock 2 21:30 32B 4…" at bounding box center [213, 275] width 288 height 448
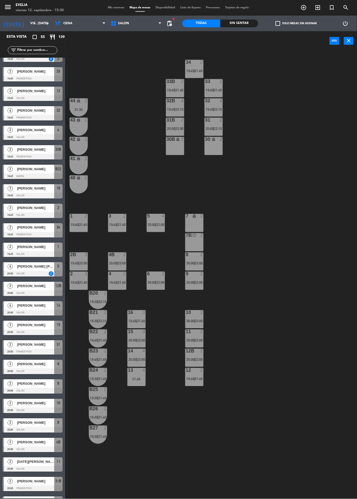
scroll to position [0, 0]
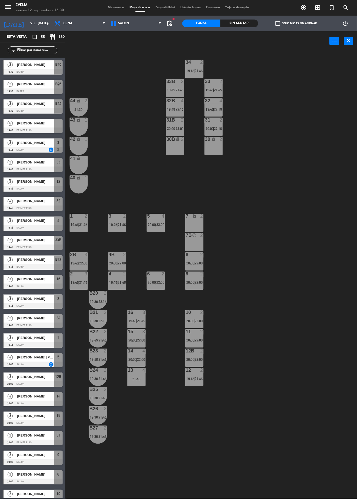
click at [30, 123] on span "[PERSON_NAME]" at bounding box center [35, 123] width 37 height 5
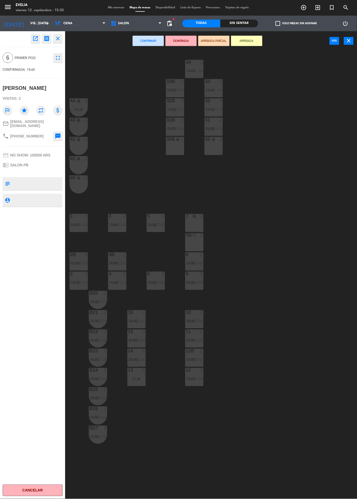
click at [212, 151] on div "30 lock 2" at bounding box center [213, 146] width 18 height 18
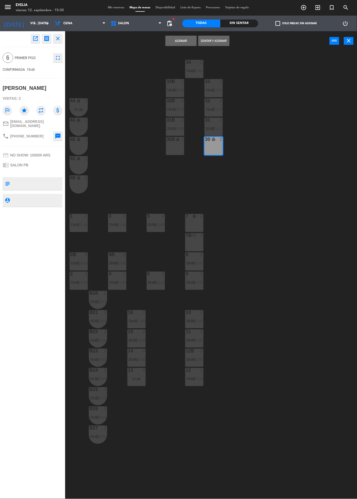
click at [180, 148] on div "30B lock 2" at bounding box center [175, 146] width 18 height 18
click at [179, 43] on button "Asignar" at bounding box center [180, 41] width 31 height 10
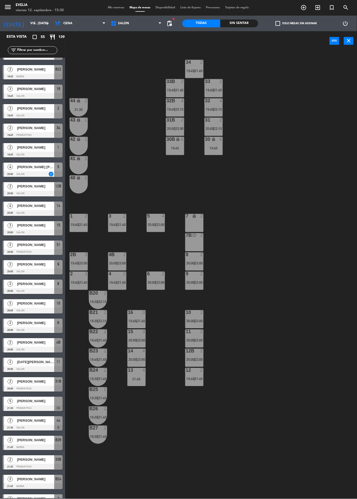
scroll to position [190, 0]
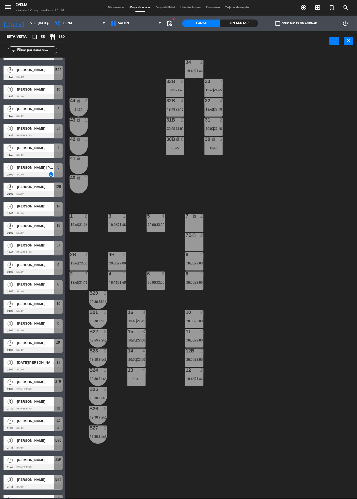
click at [34, 406] on div "[PERSON_NAME]" at bounding box center [35, 402] width 38 height 9
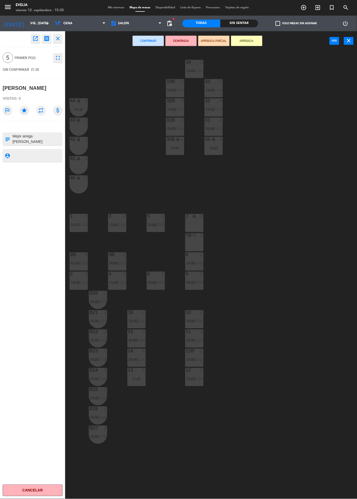
click at [174, 149] on div "19:45" at bounding box center [175, 148] width 18 height 4
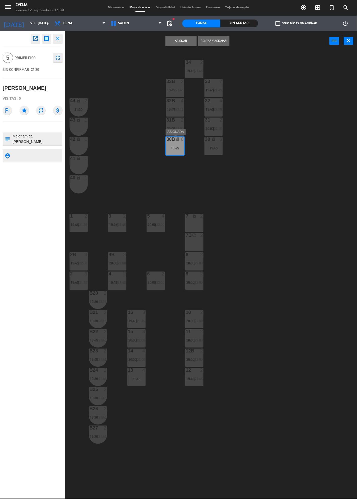
click at [216, 147] on div "19:45" at bounding box center [213, 148] width 18 height 4
click at [179, 40] on button "Asignar" at bounding box center [180, 41] width 31 height 10
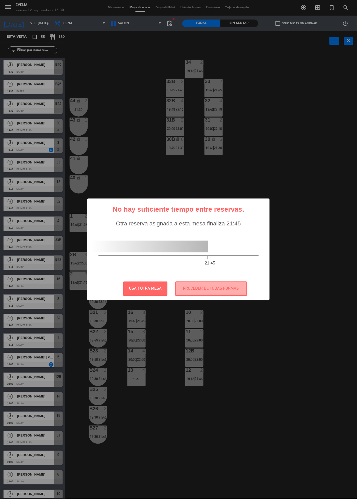
scroll to position [0, 0]
click at [231, 289] on button "PROCEDER DE TODAS FORMAS" at bounding box center [211, 289] width 72 height 14
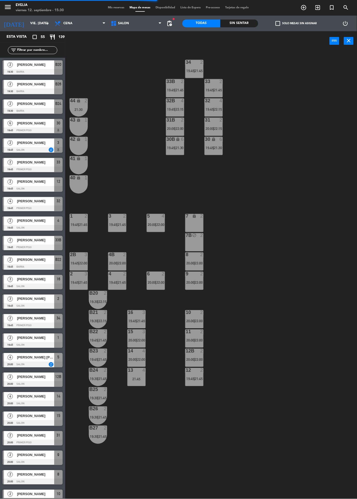
click at [307, 268] on div "34 2 19:45 | 21:45 33B 2 19:45 | 21:45 33 2 19:45 | 21:45 44 lock 2 21:30 32B 4…" at bounding box center [213, 275] width 288 height 448
click at [78, 106] on div "44 lock 2 21:30" at bounding box center [79, 107] width 18 height 18
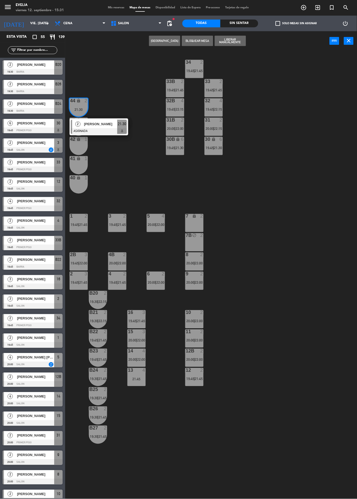
click at [111, 8] on span "Mis reservas" at bounding box center [116, 7] width 22 height 3
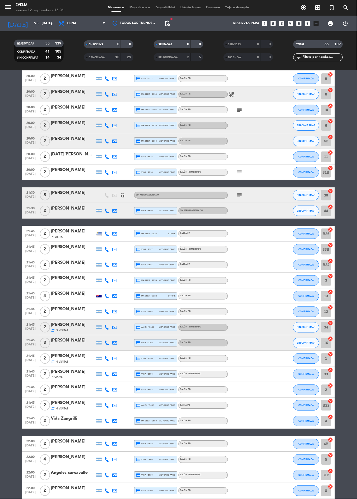
scroll to position [355, 0]
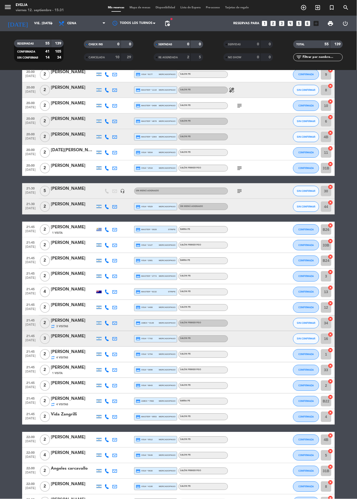
click at [67, 208] on div at bounding box center [73, 210] width 44 height 4
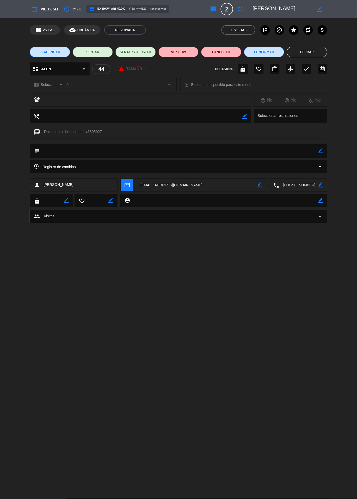
click at [307, 53] on button "Cerrar" at bounding box center [307, 52] width 40 height 10
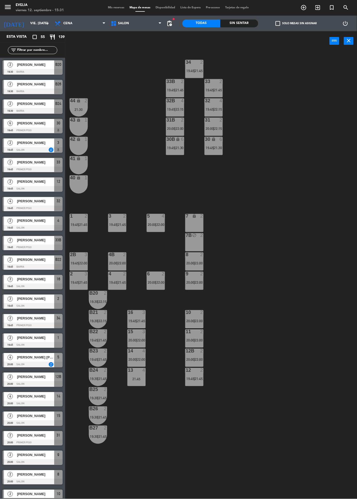
click at [79, 107] on div "44 lock 2 21:30" at bounding box center [79, 107] width 18 height 18
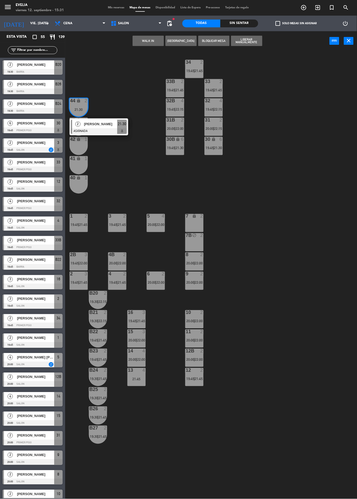
click at [199, 247] on div "7B block 2" at bounding box center [194, 242] width 18 height 18
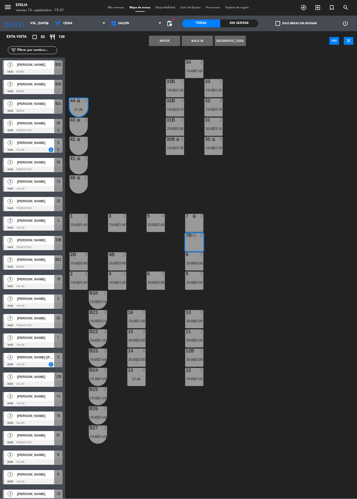
click at [160, 44] on button "Mover" at bounding box center [164, 41] width 31 height 10
click at [111, 7] on span "Mis reservas" at bounding box center [116, 7] width 22 height 3
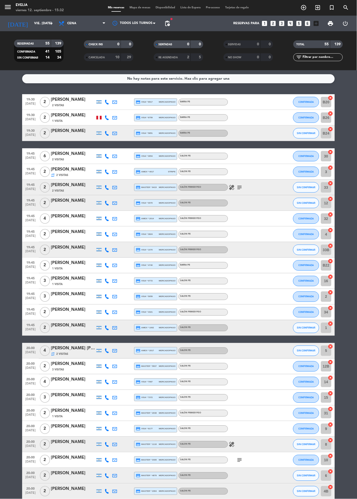
click at [74, 154] on div "[PERSON_NAME]" at bounding box center [73, 153] width 44 height 7
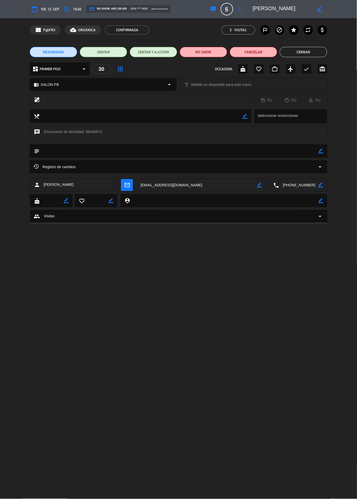
click at [85, 151] on textarea at bounding box center [178, 150] width 279 height 13
click at [320, 151] on icon "border_color" at bounding box center [320, 150] width 5 height 5
type textarea "Reserva accedió cambiar al 1er piso para agregar un comensal. (Estiman llegar y"
click at [310, 51] on button "Cerrar" at bounding box center [303, 52] width 47 height 10
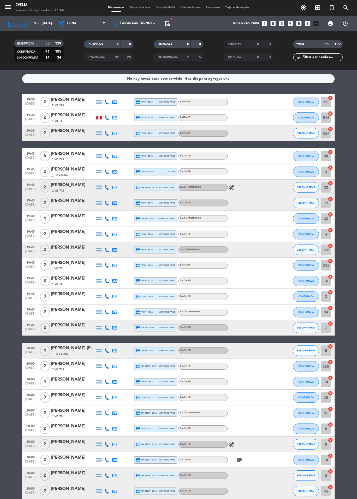
click at [145, 8] on span "Mapa de mesas" at bounding box center [140, 7] width 26 height 3
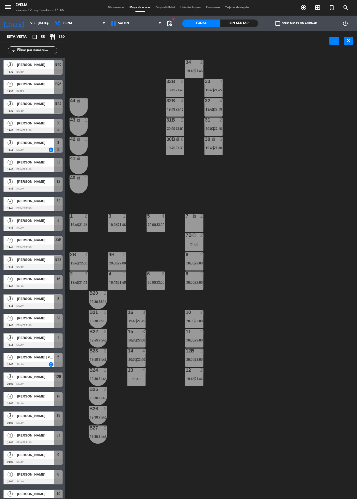
click at [200, 242] on div "21:30" at bounding box center [194, 244] width 18 height 4
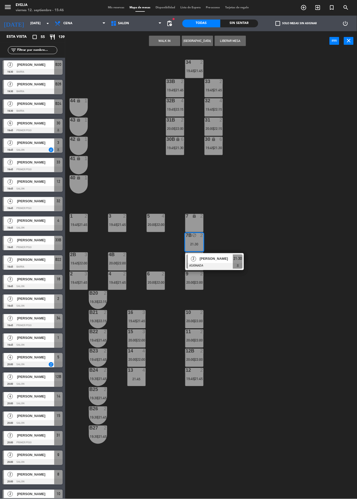
click at [223, 262] on div "[PERSON_NAME]" at bounding box center [216, 259] width 34 height 9
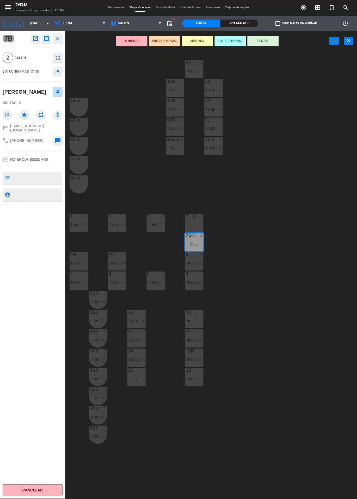
click at [291, 179] on div "34 2 19:45 | 21:45 33B 2 19:45 | 21:45 33 2 19:45 | 21:45 44 lock 1 32B 4 19:45…" at bounding box center [213, 275] width 288 height 448
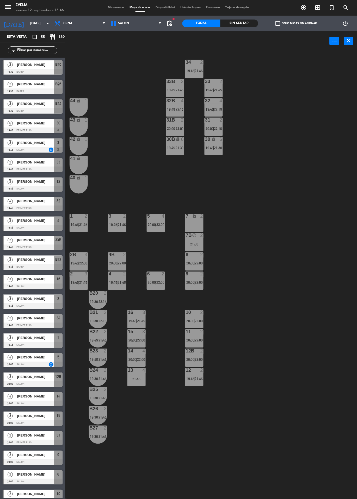
click at [116, 8] on span "Mis reservas" at bounding box center [116, 7] width 22 height 3
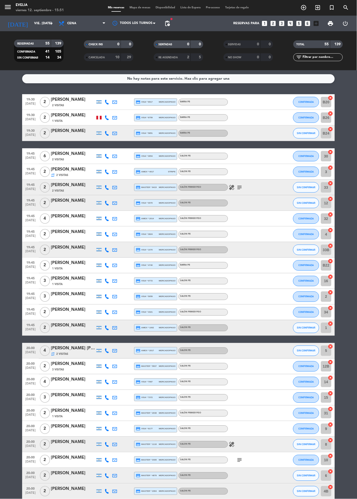
click at [138, 8] on span "Mapa de mesas" at bounding box center [140, 7] width 26 height 3
